Goal: Task Accomplishment & Management: Use online tool/utility

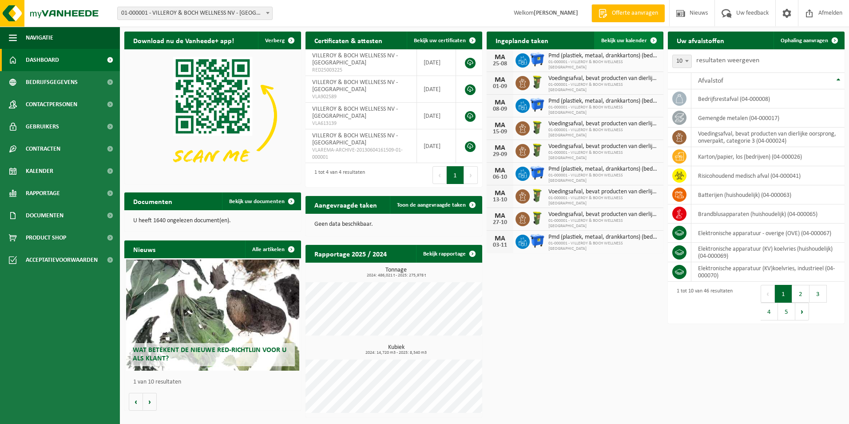
click at [630, 38] on span "Bekijk uw kalender" at bounding box center [624, 41] width 46 height 6
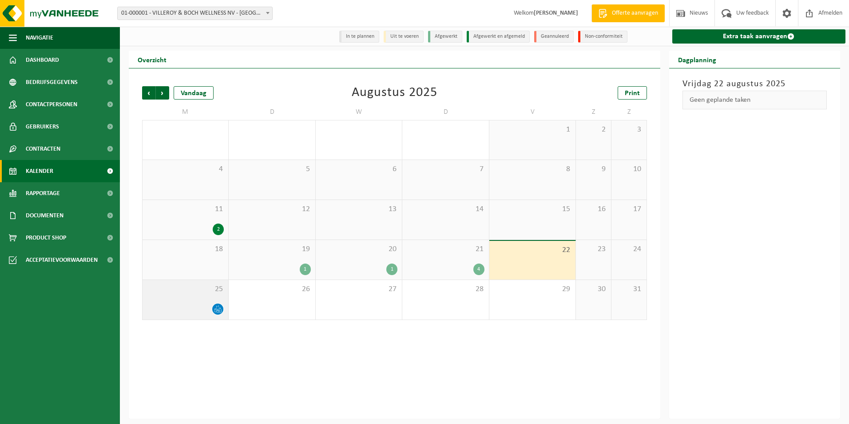
click at [210, 308] on div at bounding box center [185, 309] width 77 height 12
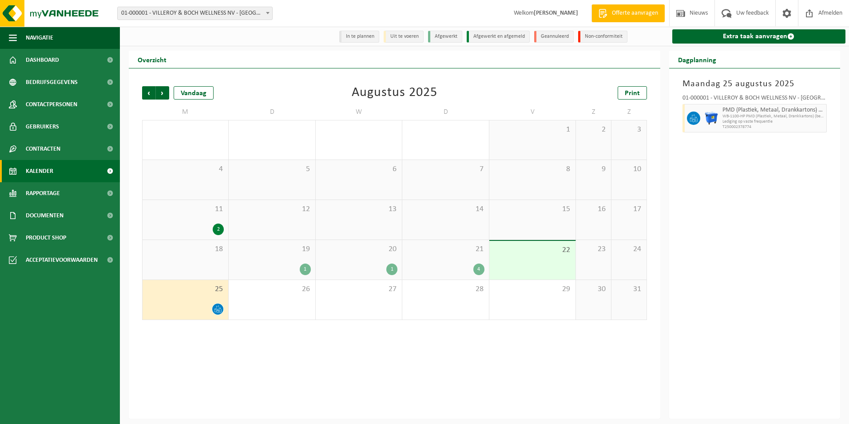
click at [442, 268] on div "4" at bounding box center [445, 269] width 77 height 12
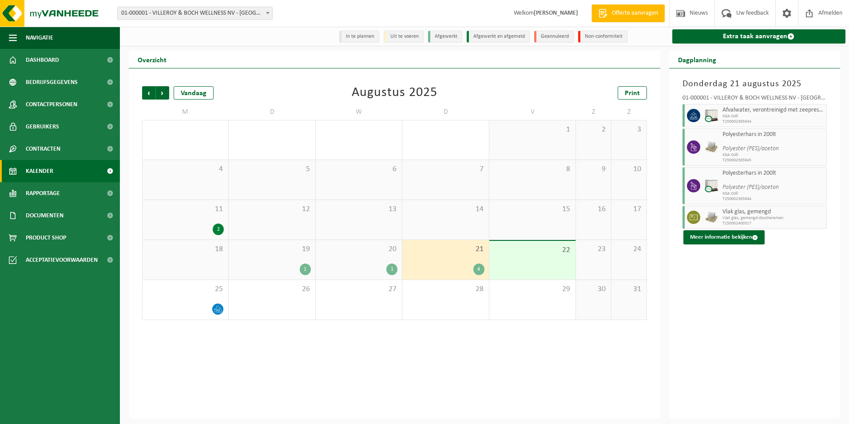
click at [365, 269] on div "1" at bounding box center [358, 269] width 77 height 12
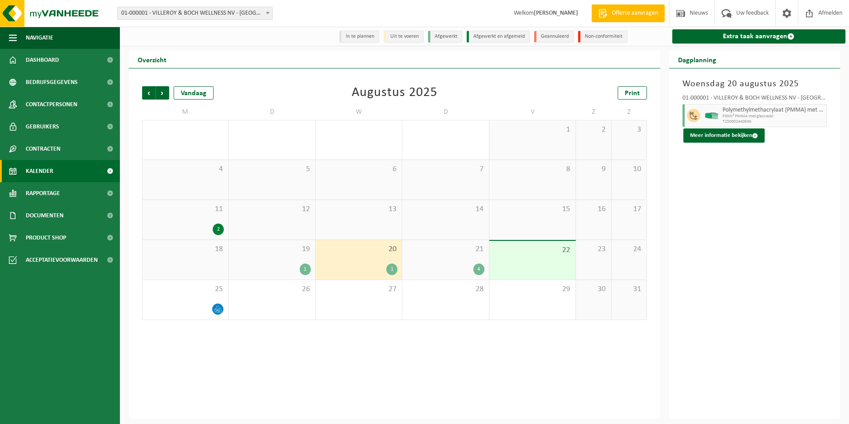
click at [529, 263] on div "22" at bounding box center [532, 260] width 86 height 39
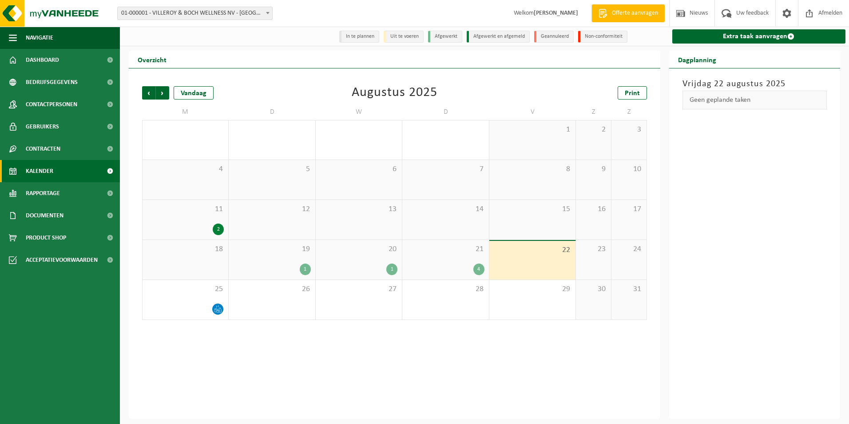
click at [384, 270] on div "1" at bounding box center [358, 269] width 77 height 12
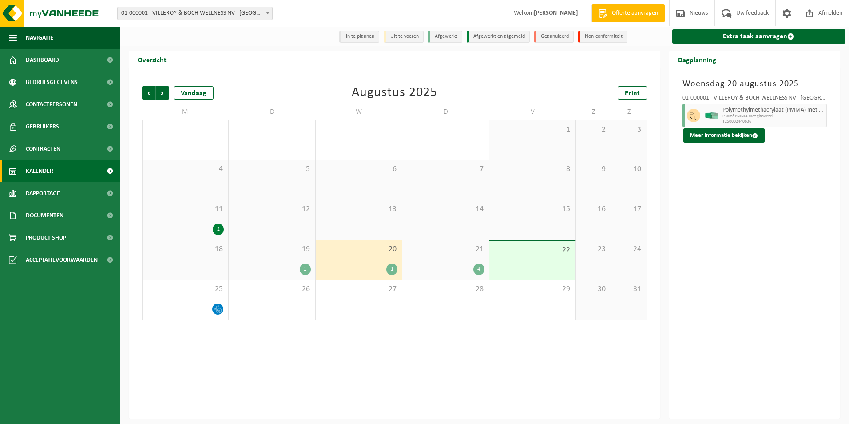
click at [529, 264] on div "22" at bounding box center [532, 260] width 86 height 39
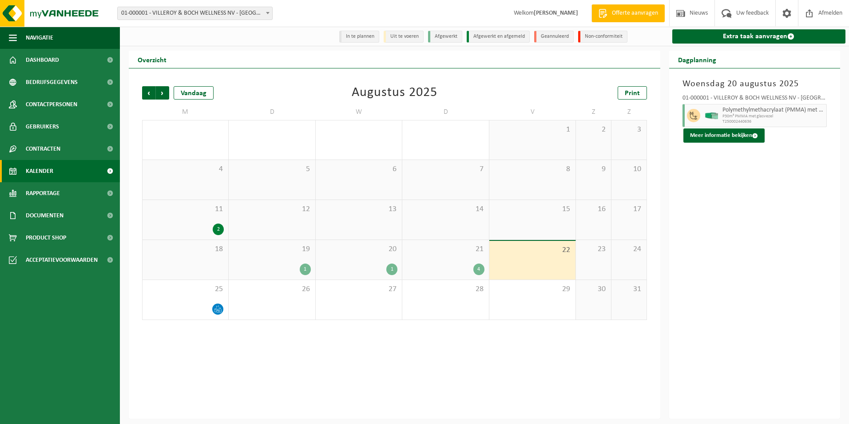
click at [464, 270] on div "4" at bounding box center [445, 269] width 77 height 12
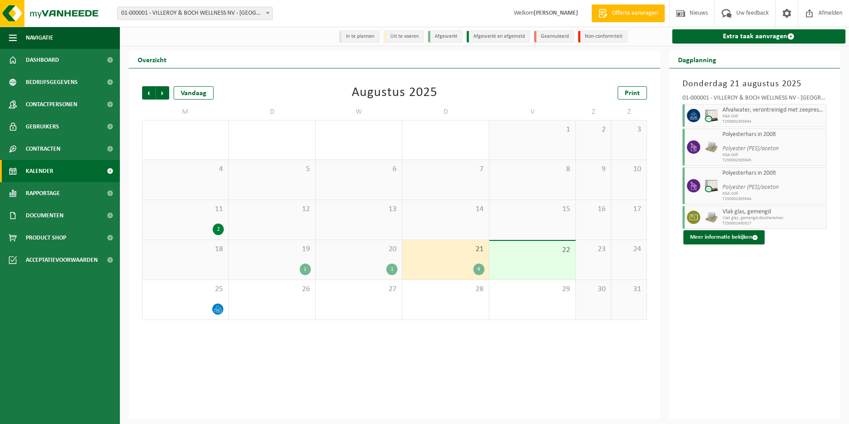
click at [537, 264] on div "22" at bounding box center [532, 260] width 86 height 39
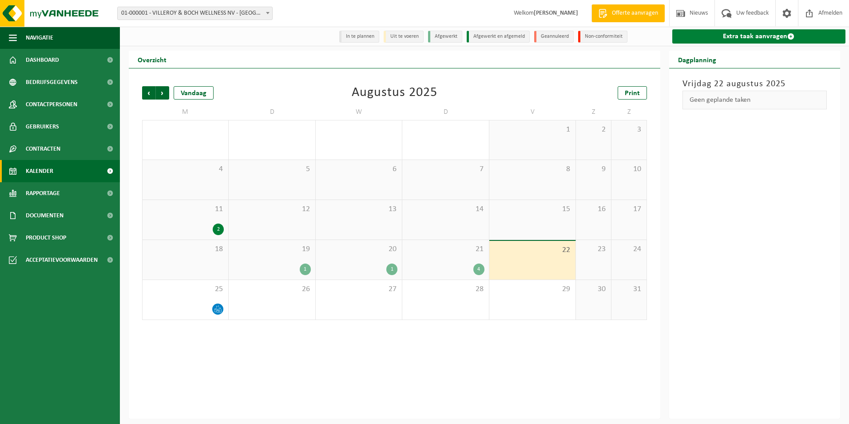
click at [721, 38] on link "Extra taak aanvragen" at bounding box center [759, 36] width 174 height 14
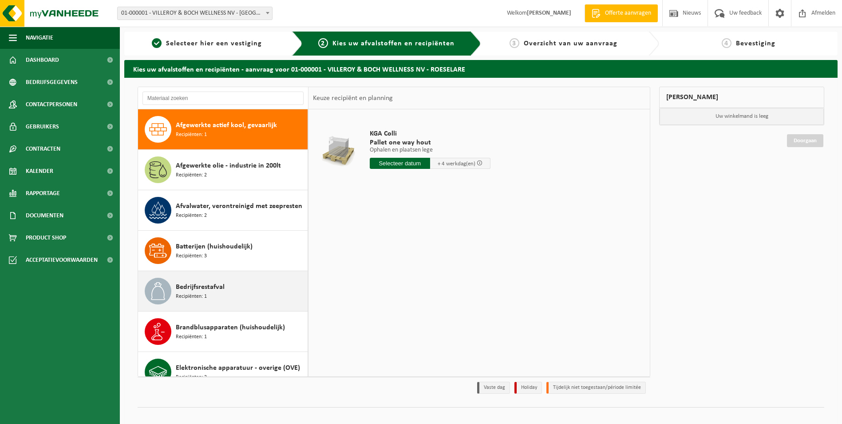
click at [198, 286] on span "Bedrijfsrestafval" at bounding box center [200, 287] width 49 height 11
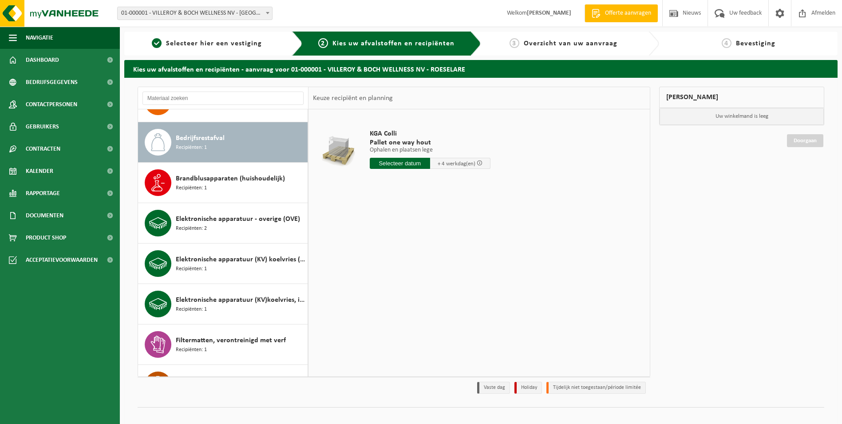
scroll to position [162, 0]
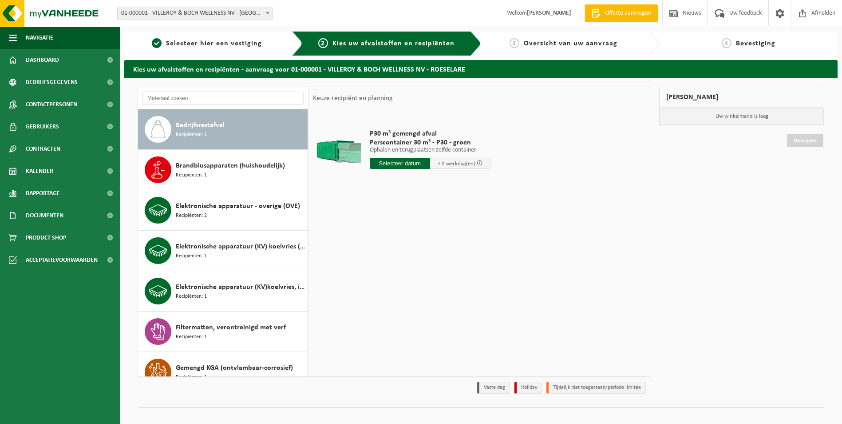
click at [392, 162] on input "text" at bounding box center [400, 163] width 60 height 11
click at [375, 272] on div "25" at bounding box center [378, 270] width 16 height 14
type input "Van 2025-08-25"
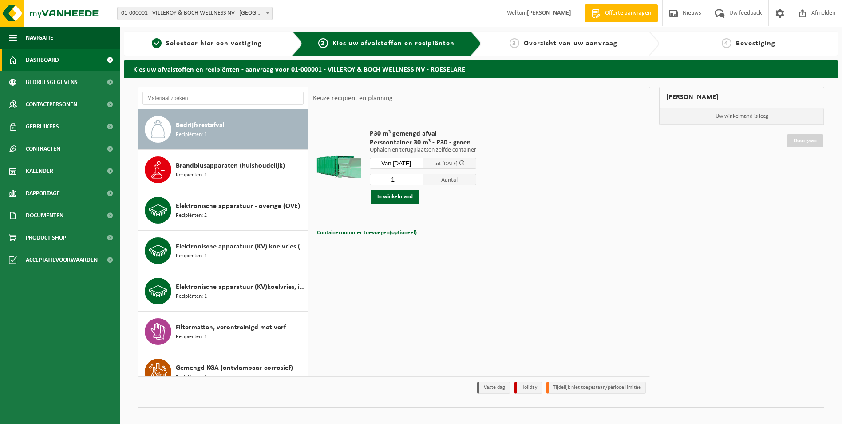
click at [48, 58] on span "Dashboard" at bounding box center [42, 60] width 33 height 22
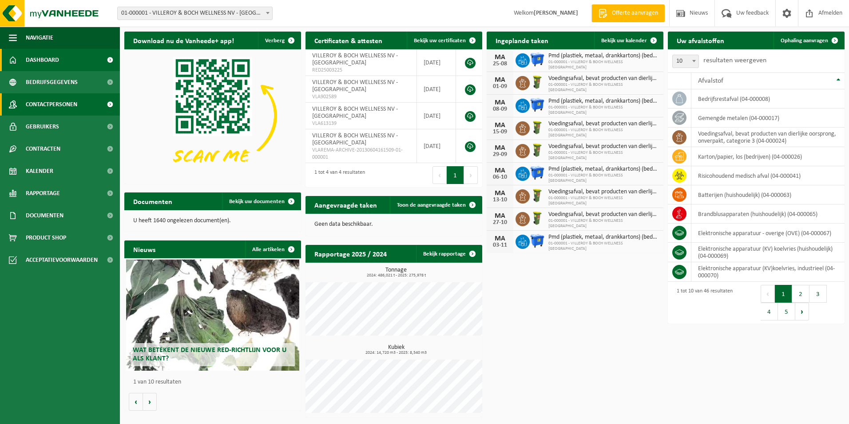
click at [34, 107] on span "Contactpersonen" at bounding box center [52, 104] width 52 height 22
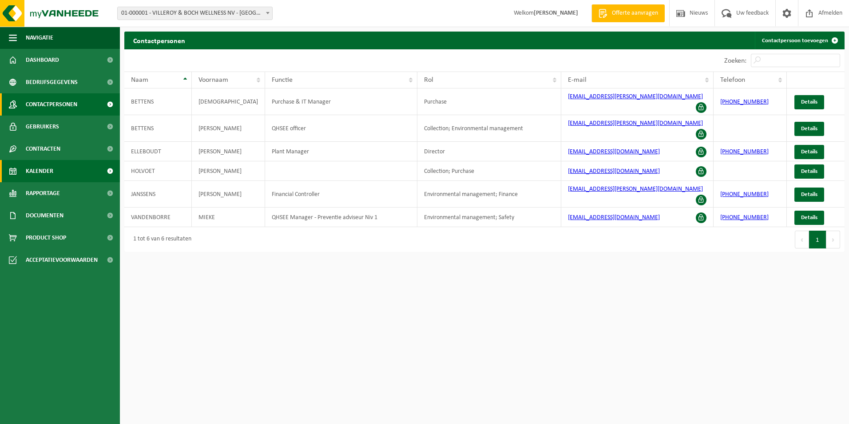
click at [41, 169] on span "Kalender" at bounding box center [40, 171] width 28 height 22
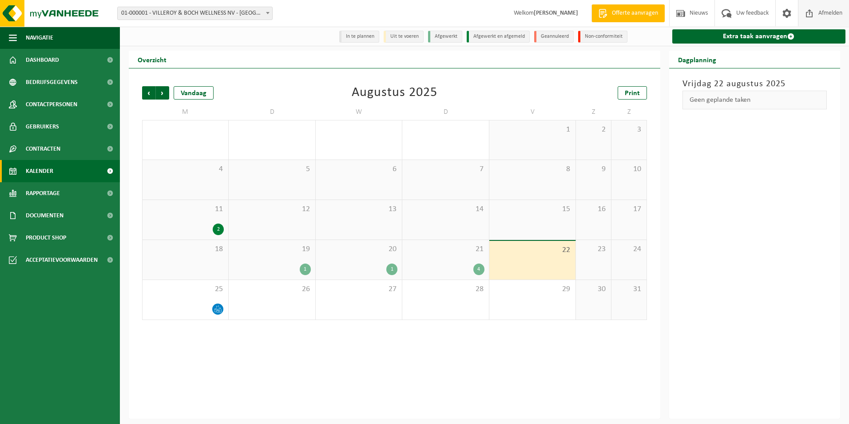
click at [826, 17] on span "Afmelden" at bounding box center [830, 13] width 28 height 26
